Goal: Information Seeking & Learning: Find specific fact

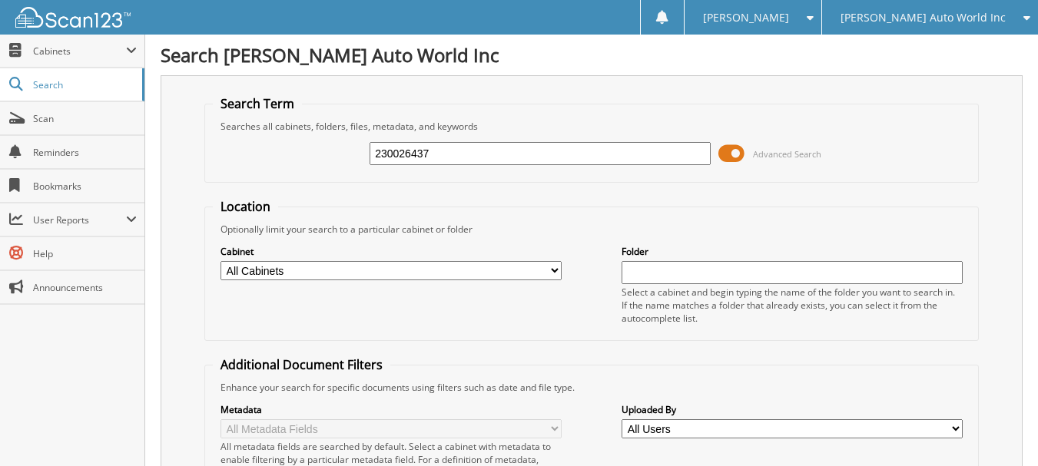
type input "230026437"
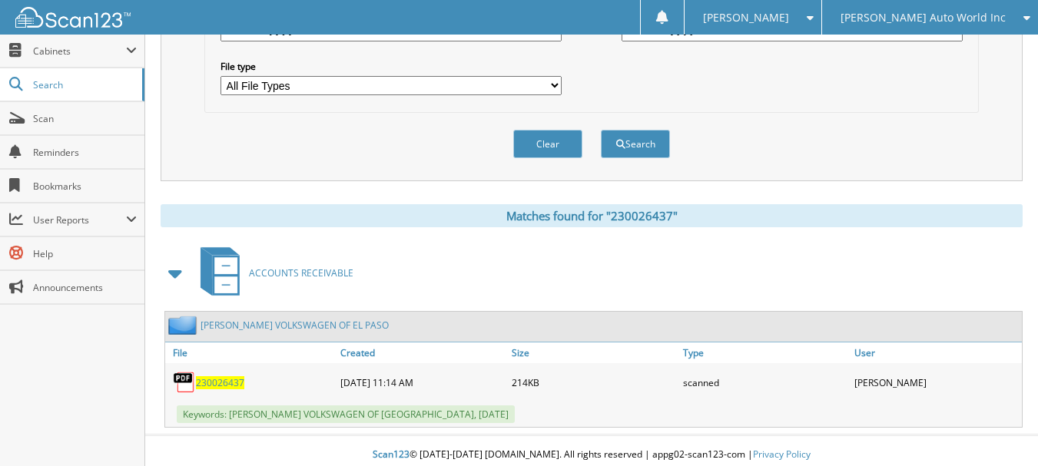
scroll to position [504, 0]
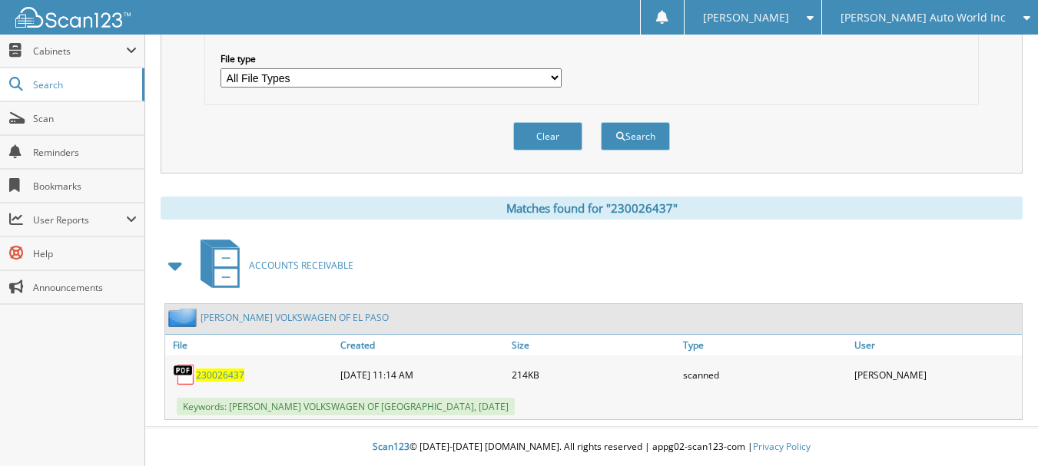
click at [224, 373] on span "230026437" at bounding box center [220, 375] width 48 height 13
click at [78, 87] on span "Search" at bounding box center [83, 84] width 101 height 13
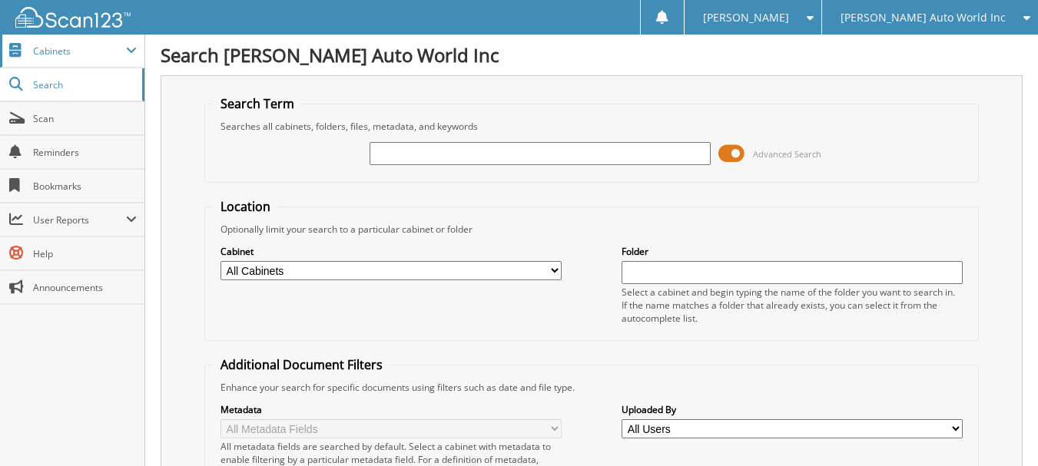
click at [93, 53] on span "Cabinets" at bounding box center [79, 51] width 93 height 13
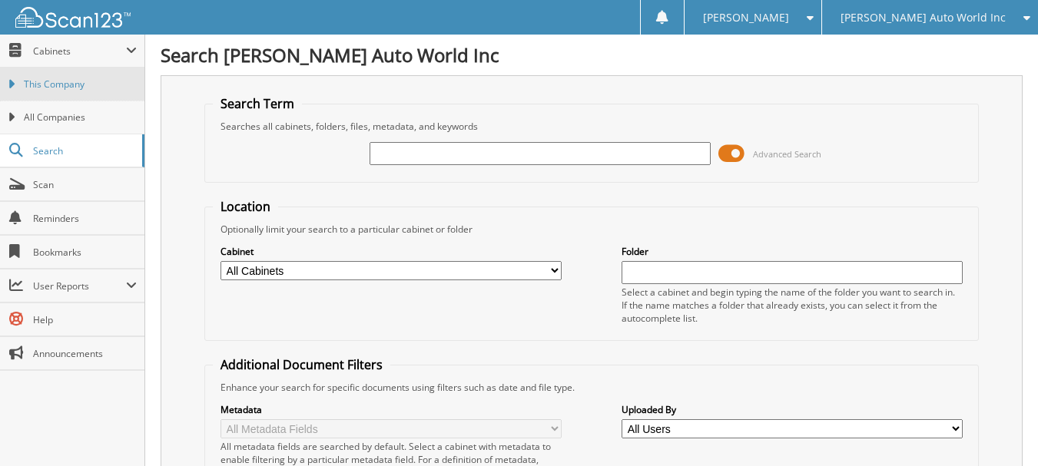
click at [105, 88] on span "This Company" at bounding box center [80, 85] width 113 height 14
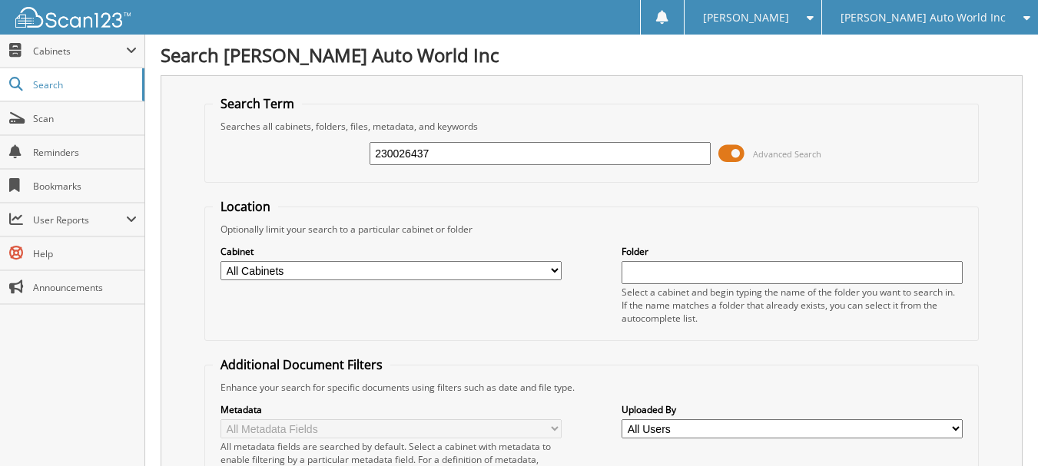
type input "230026437"
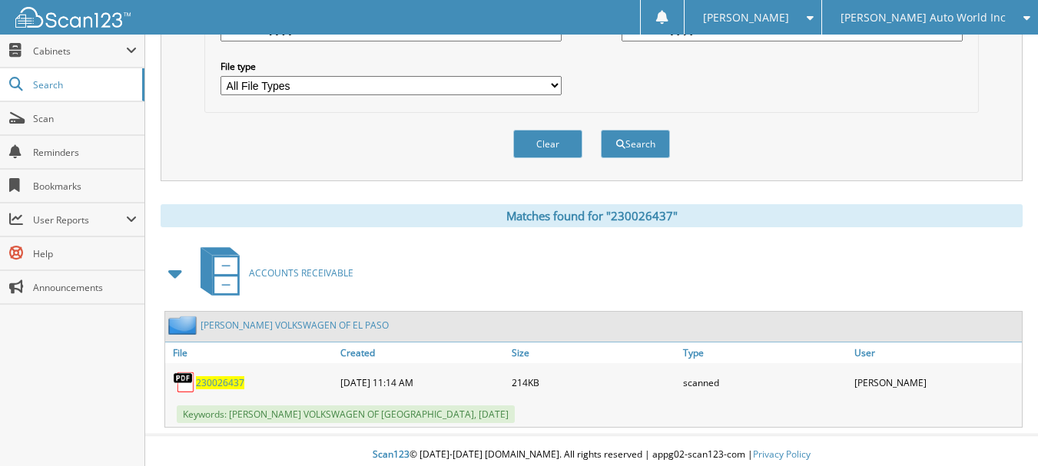
scroll to position [504, 0]
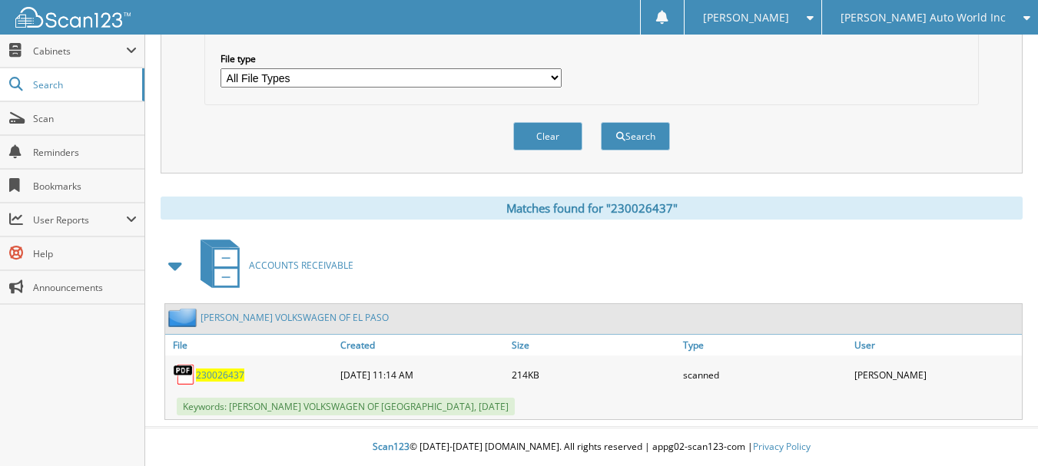
click at [225, 370] on span "230026437" at bounding box center [220, 375] width 48 height 13
click at [210, 373] on span "230026437" at bounding box center [220, 375] width 48 height 13
click at [211, 371] on span "230026437" at bounding box center [220, 375] width 48 height 13
